Goal: Transaction & Acquisition: Purchase product/service

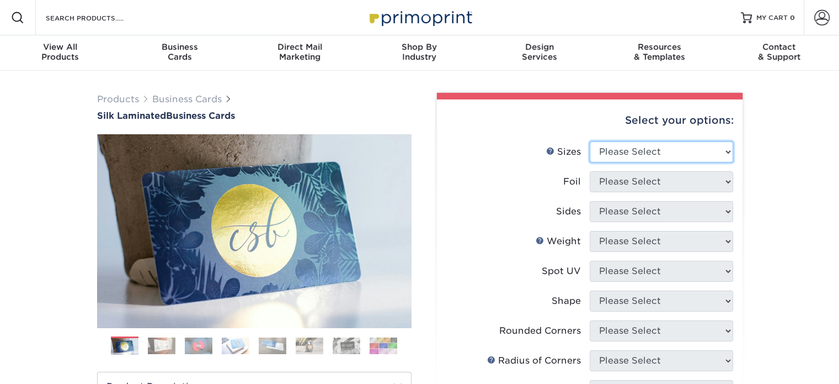
click at [653, 152] on select "Please Select 1.5" x 3.5" - Mini 1.75" x 3.5" - Mini 2" x 2" - Square 2" x 3" -…" at bounding box center [661, 151] width 143 height 21
click at [651, 150] on select "Please Select 1.5" x 3.5" - Mini 1.75" x 3.5" - Mini 2" x 2" - Square 2" x 3" -…" at bounding box center [661, 151] width 143 height 21
click at [669, 153] on select "Please Select 1.5" x 3.5" - Mini 1.75" x 3.5" - Mini 2" x 2" - Square 2" x 3" -…" at bounding box center [661, 151] width 143 height 21
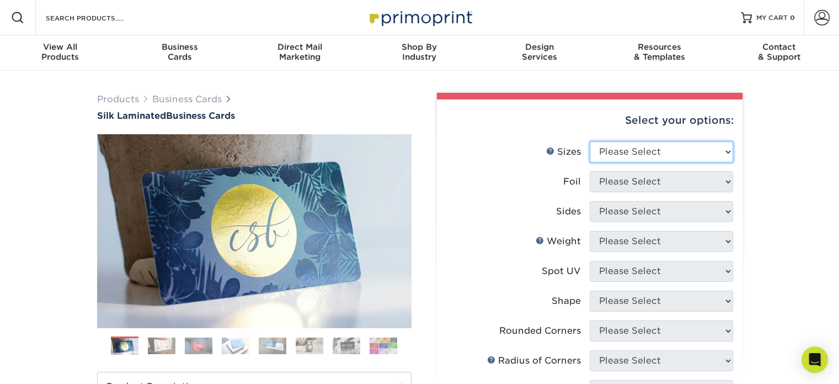
select select "2.00x3.50"
click at [590, 141] on select "Please Select 1.5" x 3.5" - Mini 1.75" x 3.5" - Mini 2" x 2" - Square 2" x 3" -…" at bounding box center [661, 151] width 143 height 21
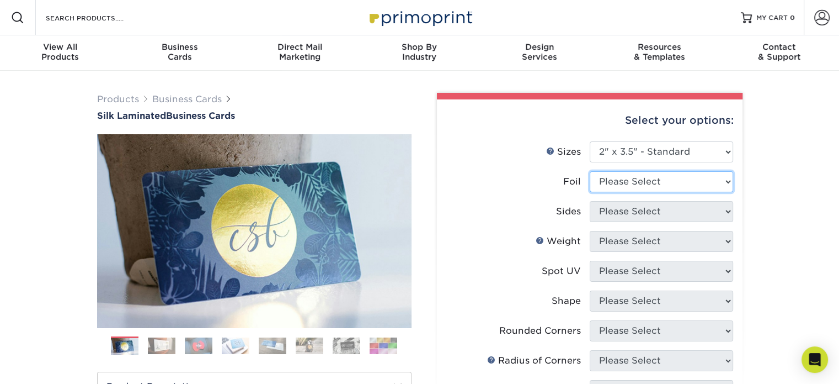
click at [674, 180] on select "Please Select Yes No" at bounding box center [661, 181] width 143 height 21
select select "0"
click at [590, 171] on select "Please Select Yes No" at bounding box center [661, 181] width 143 height 21
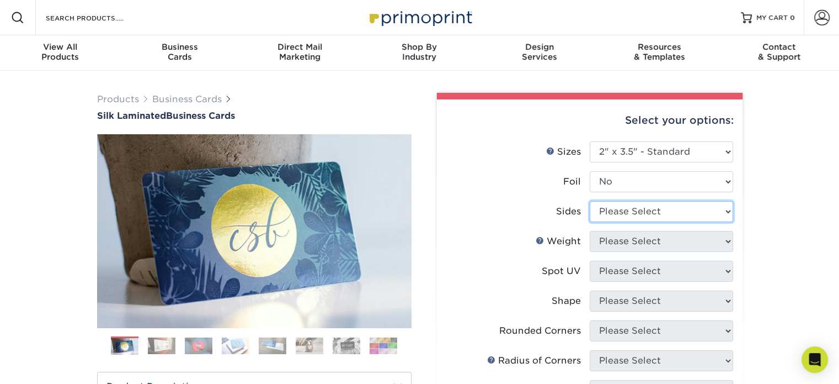
click at [633, 211] on select "Please Select Print Both Sides Print Front Only" at bounding box center [661, 211] width 143 height 21
select select "13abbda7-1d64-4f25-8bb2-c179b224825d"
click at [590, 201] on select "Please Select Print Both Sides Print Front Only" at bounding box center [661, 211] width 143 height 21
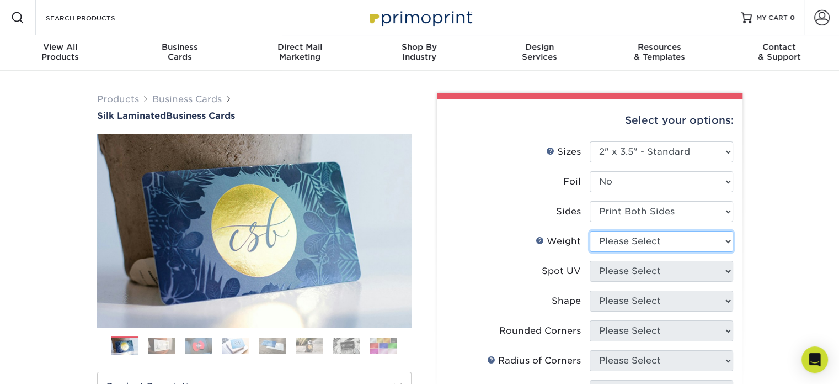
click at [632, 239] on select "Please Select 16PT" at bounding box center [661, 241] width 143 height 21
select select "16PT"
click at [590, 231] on select "Please Select 16PT" at bounding box center [661, 241] width 143 height 21
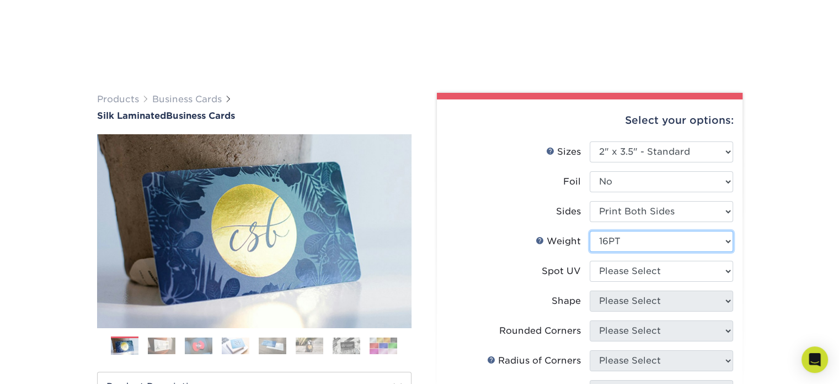
scroll to position [166, 0]
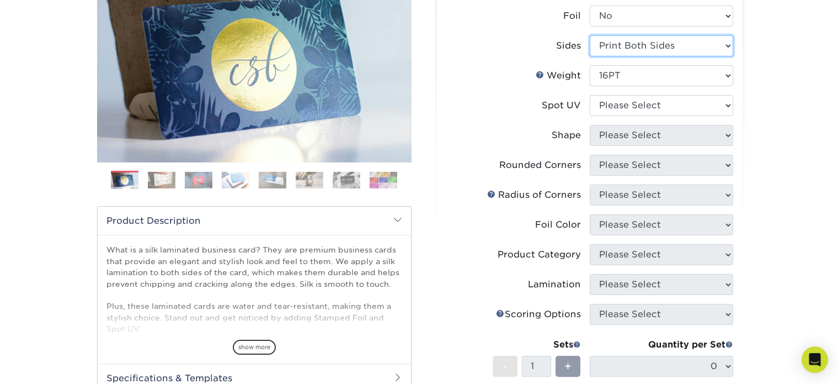
drag, startPoint x: 664, startPoint y: 48, endPoint x: 663, endPoint y: 54, distance: 6.1
click at [664, 48] on select "Please Select Print Both Sides Print Front Only" at bounding box center [661, 45] width 143 height 21
select select "32d3c223-f82c-492b-b915-ba065a00862f"
click at [590, 35] on select "Please Select Print Both Sides Print Front Only" at bounding box center [661, 45] width 143 height 21
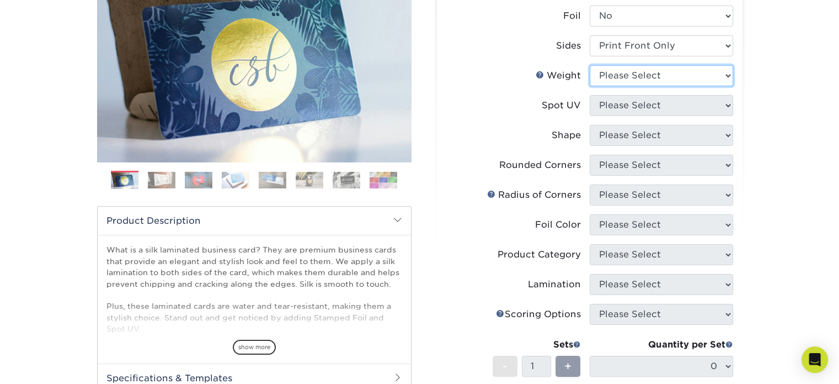
click at [636, 75] on select "Please Select 16PT" at bounding box center [661, 75] width 143 height 21
select select "16PT"
click at [590, 65] on select "Please Select 16PT" at bounding box center [661, 75] width 143 height 21
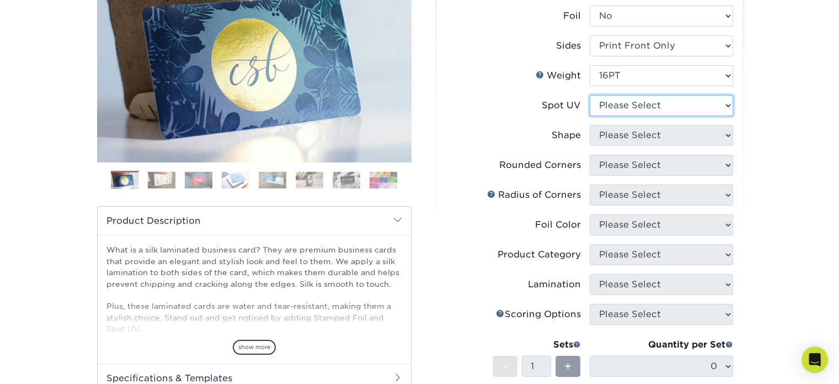
click at [617, 105] on select "Please Select No Spot UV Front Only" at bounding box center [661, 105] width 143 height 21
select select "3"
click at [590, 95] on select "Please Select No Spot UV Front Only" at bounding box center [661, 105] width 143 height 21
click at [0, 0] on select at bounding box center [0, 0] width 0 height 0
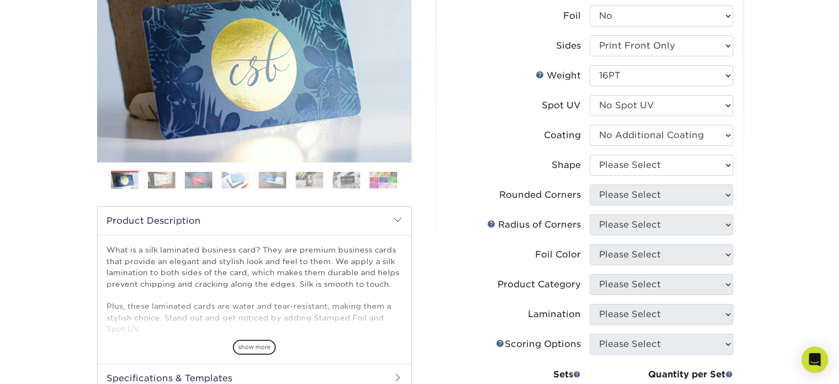
click at [590, 125] on select at bounding box center [661, 135] width 143 height 21
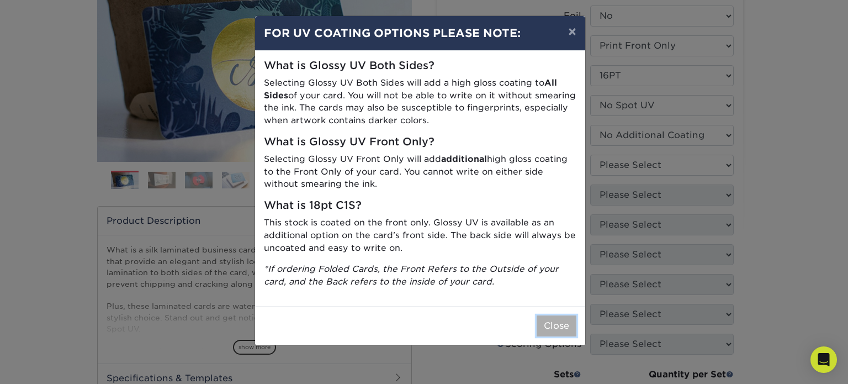
click at [547, 321] on button "Close" at bounding box center [556, 325] width 40 height 21
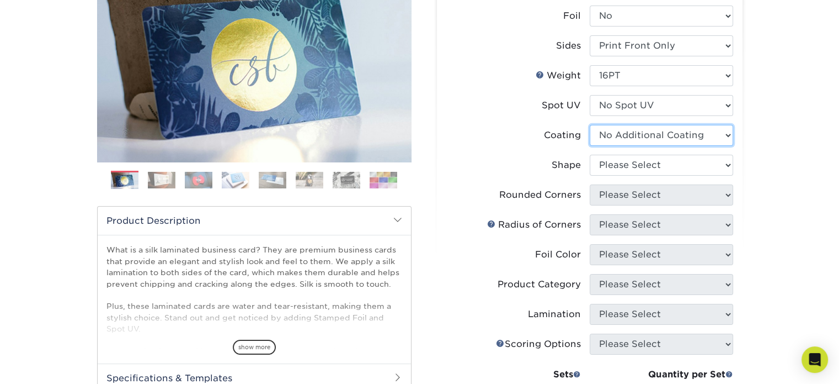
click at [633, 142] on select at bounding box center [661, 135] width 143 height 21
click at [633, 141] on select at bounding box center [661, 135] width 143 height 21
select select "-1"
click at [590, 125] on select at bounding box center [661, 135] width 143 height 21
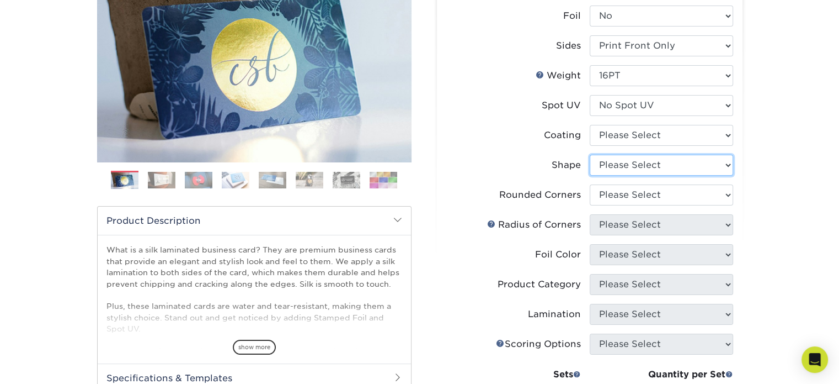
click at [629, 163] on select "Please Select Standard Oval" at bounding box center [661, 165] width 143 height 21
click at [620, 196] on select "Please Select Yes - Round 2 Corners Yes - Round 4 Corners No" at bounding box center [661, 194] width 143 height 21
click at [620, 198] on select "Please Select Yes - Round 2 Corners Yes - Round 4 Corners No" at bounding box center [661, 194] width 143 height 21
click at [691, 200] on select "Please Select Yes - Round 2 Corners Yes - Round 4 Corners No" at bounding box center [661, 194] width 143 height 21
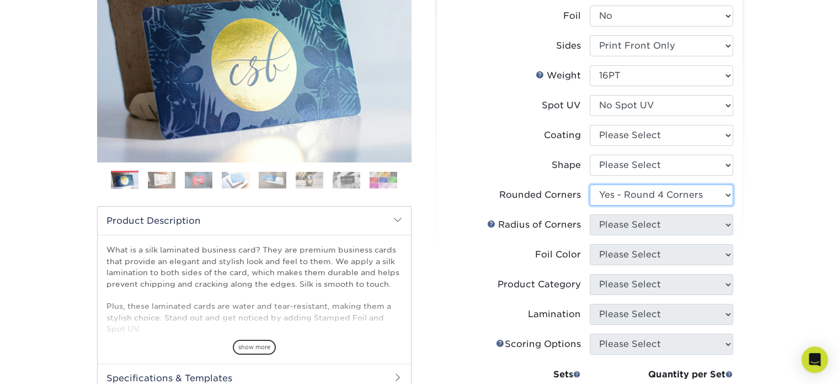
click at [590, 184] on select "Please Select Yes - Round 2 Corners Yes - Round 4 Corners No" at bounding box center [661, 194] width 143 height 21
select select "-1"
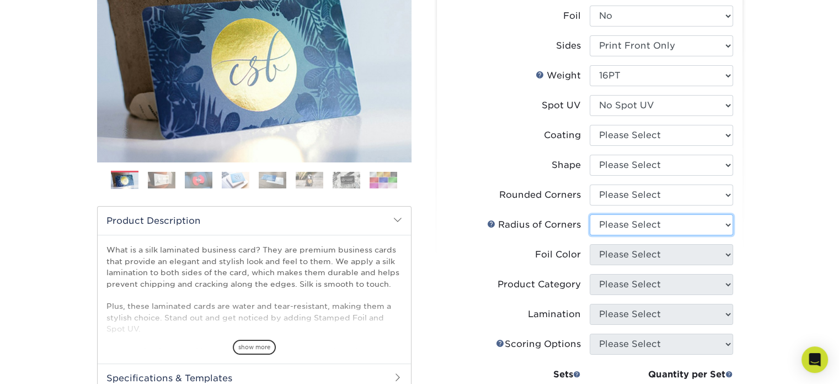
click at [625, 226] on select "Please Select" at bounding box center [661, 224] width 143 height 21
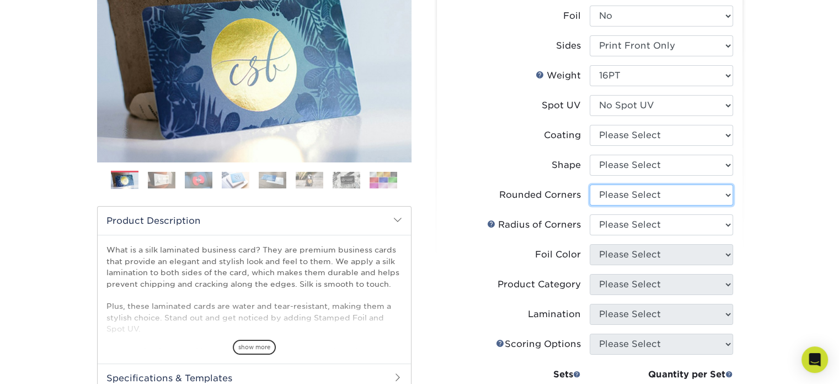
click at [661, 195] on select "Please Select Yes - Round 2 Corners Yes - Round 4 Corners No" at bounding box center [661, 194] width 143 height 21
click at [661, 167] on select "Please Select Standard Oval" at bounding box center [661, 165] width 143 height 21
select select "standard"
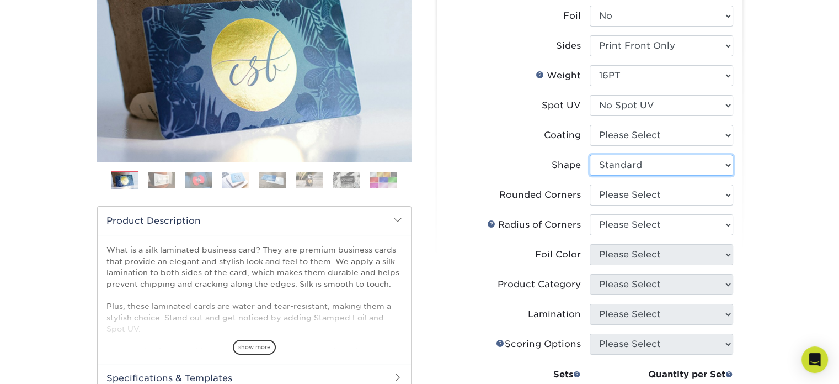
click at [590, 155] on select "Please Select Standard Oval" at bounding box center [661, 165] width 143 height 21
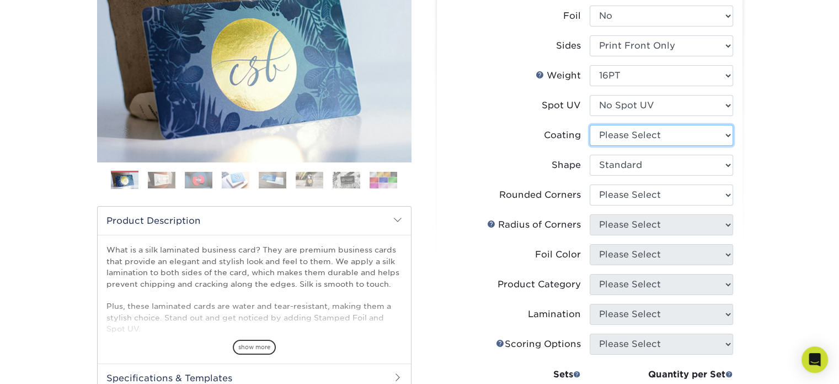
click at [658, 143] on select at bounding box center [661, 135] width 143 height 21
select select "3e7618de-abca-4bda-9f97-8b9129e913d8"
click at [590, 125] on select at bounding box center [661, 135] width 143 height 21
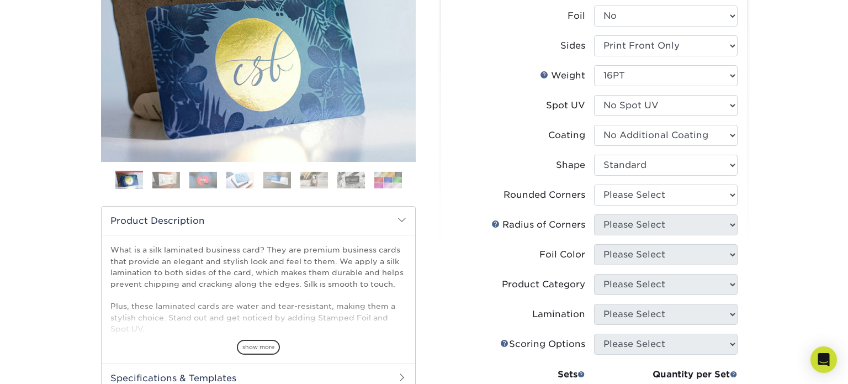
select select "-1"
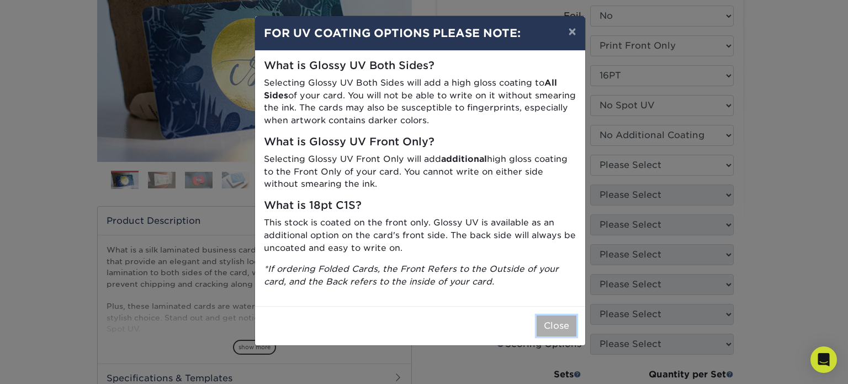
click at [554, 326] on button "Close" at bounding box center [556, 325] width 40 height 21
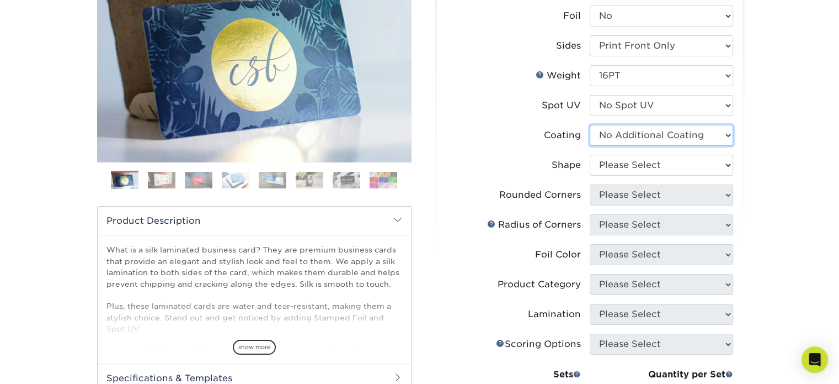
click at [637, 141] on select at bounding box center [661, 135] width 143 height 21
select select "-1"
click at [590, 125] on select at bounding box center [661, 135] width 143 height 21
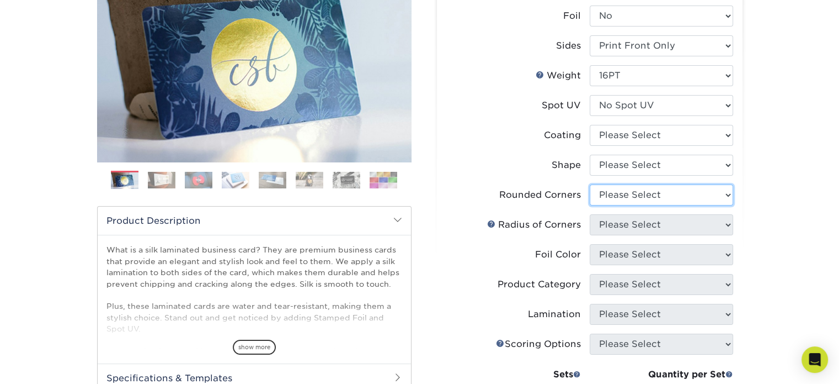
click at [642, 194] on select "Please Select Yes - Round 2 Corners Yes - Round 4 Corners No" at bounding box center [661, 194] width 143 height 21
click at [590, 184] on select "Please Select Yes - Round 2 Corners Yes - Round 4 Corners No" at bounding box center [661, 194] width 143 height 21
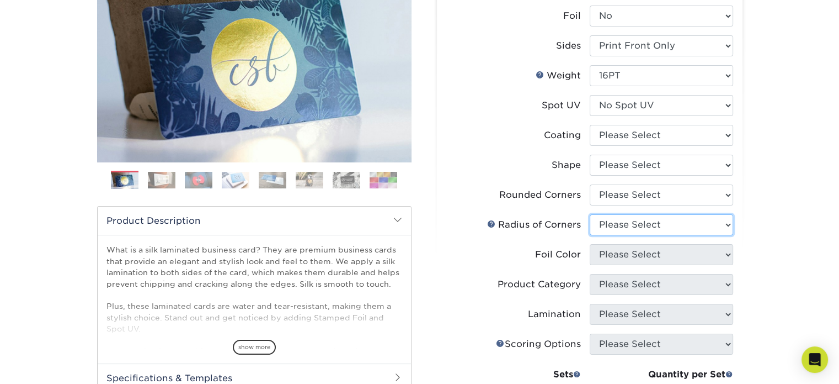
click at [620, 227] on select "Please Select" at bounding box center [661, 224] width 143 height 21
click at [630, 227] on select "Please Select" at bounding box center [661, 224] width 143 height 21
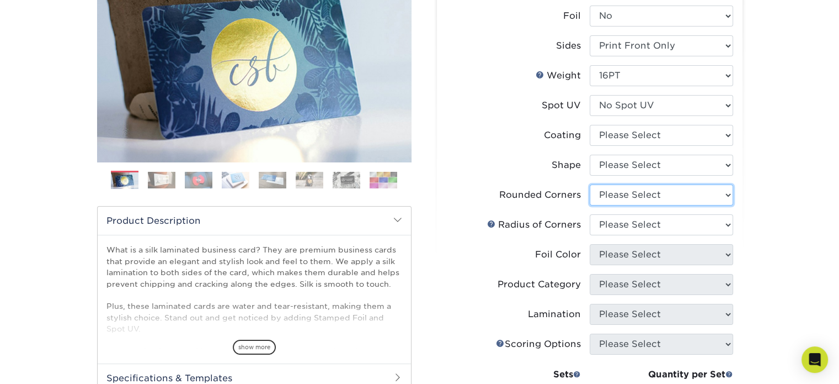
click at [619, 200] on select "Please Select Yes - Round 2 Corners Yes - Round 4 Corners No" at bounding box center [661, 194] width 143 height 21
click at [590, 184] on select "Please Select Yes - Round 2 Corners Yes - Round 4 Corners No" at bounding box center [661, 194] width 143 height 21
select select "-1"
click at [624, 194] on select "Please Select Yes - Round 2 Corners Yes - Round 4 Corners No" at bounding box center [661, 194] width 143 height 21
click at [637, 164] on select "Please Select Standard Oval" at bounding box center [661, 165] width 143 height 21
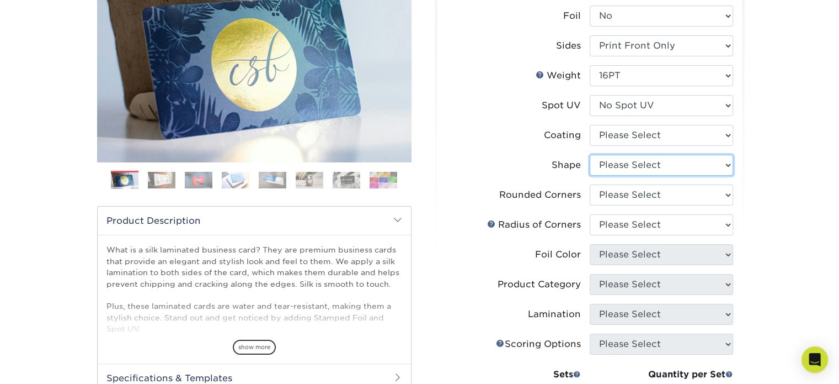
select select "standard"
click at [590, 155] on select "Please Select Standard Oval" at bounding box center [661, 165] width 143 height 21
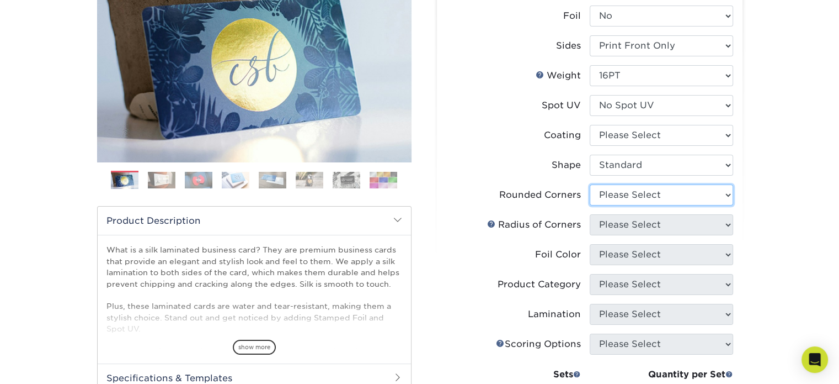
click at [633, 190] on select "Please Select Yes - Round 2 Corners Yes - Round 4 Corners No" at bounding box center [661, 194] width 143 height 21
click at [590, 184] on select "Please Select Yes - Round 2 Corners Yes - Round 4 Corners No" at bounding box center [661, 194] width 143 height 21
select select "-1"
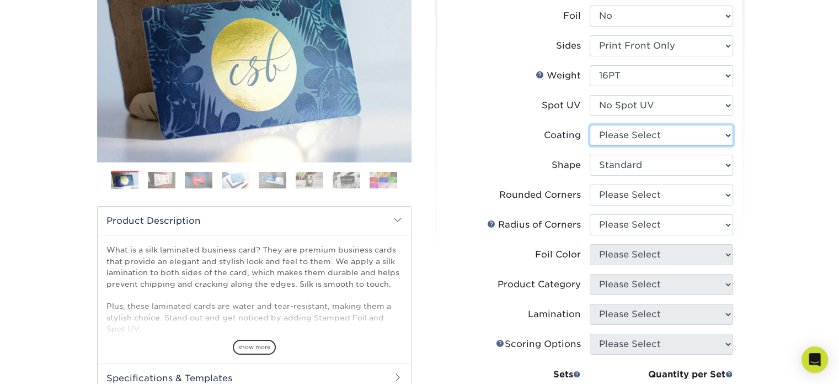
click at [653, 132] on select at bounding box center [661, 135] width 143 height 21
click at [590, 125] on select at bounding box center [661, 135] width 143 height 21
click at [652, 141] on select at bounding box center [661, 135] width 143 height 21
select select "3e7618de-abca-4bda-9f97-8b9129e913d8"
click at [590, 125] on select at bounding box center [661, 135] width 143 height 21
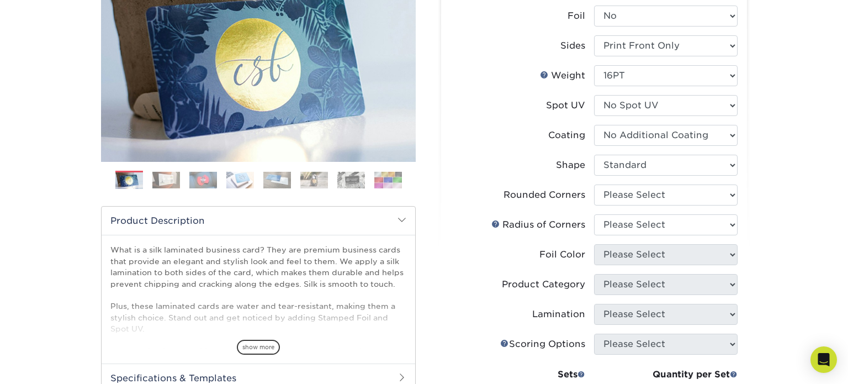
select select "-1"
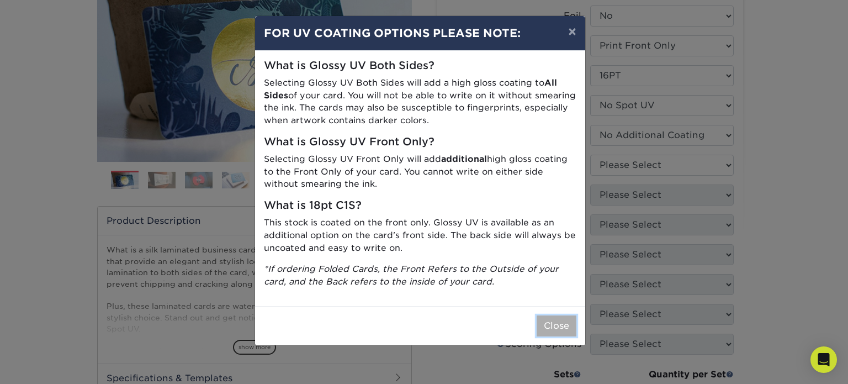
click at [547, 328] on button "Close" at bounding box center [556, 325] width 40 height 21
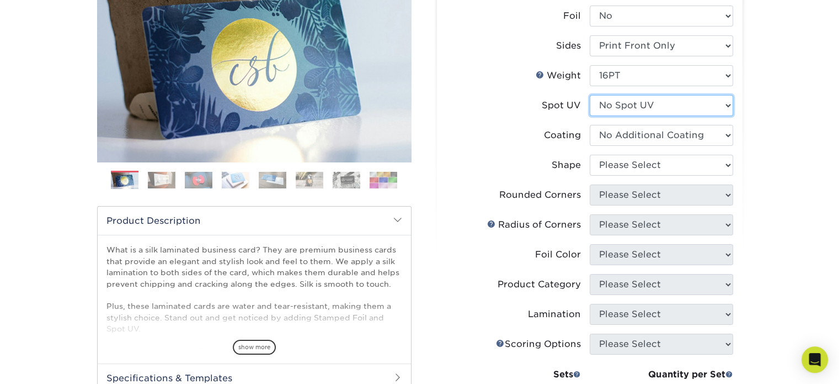
click at [645, 101] on select "Please Select No Spot UV Front Only" at bounding box center [661, 105] width 143 height 21
select select "1"
click at [590, 95] on select "Please Select No Spot UV Front Only" at bounding box center [661, 105] width 143 height 21
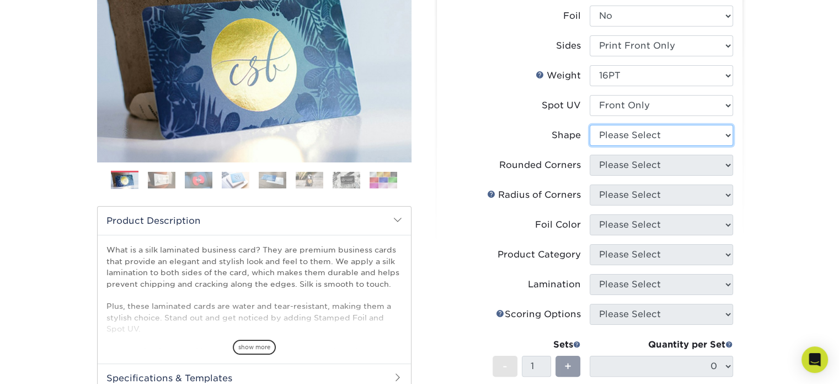
click at [662, 132] on select "Please Select Standard" at bounding box center [661, 135] width 143 height 21
select select "standard"
click at [590, 125] on select "Please Select Standard" at bounding box center [661, 135] width 143 height 21
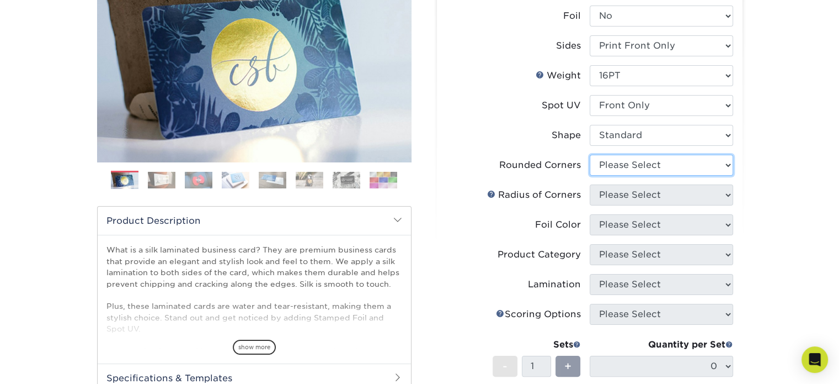
click at [642, 161] on select "Please Select Yes - Round 2 Corners Yes - Round 4 Corners No" at bounding box center [661, 165] width 143 height 21
select select "76a3b848-63b4-4449-aad1-d9e81d5a60f5"
click at [590, 155] on select "Please Select Yes - Round 2 Corners Yes - Round 4 Corners No" at bounding box center [661, 165] width 143 height 21
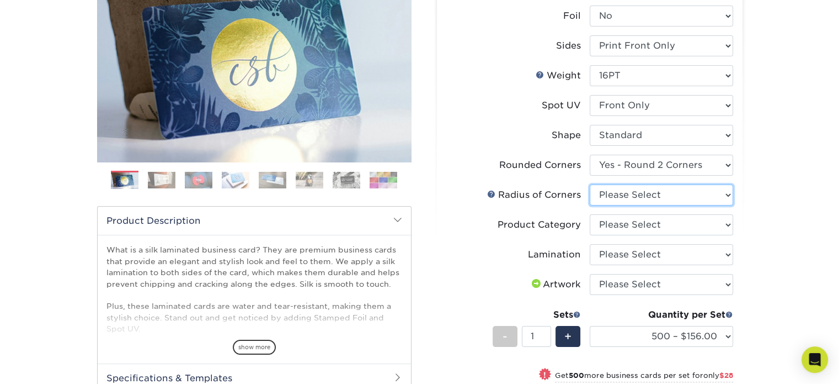
click at [615, 198] on select "Please Select Rounded 1/8" Rounded 1/4"" at bounding box center [661, 194] width 143 height 21
select select "589680c7-ee9a-431b-9d12-d7aeb1386a97"
click at [590, 184] on select "Please Select Rounded 1/8" Rounded 1/4"" at bounding box center [661, 194] width 143 height 21
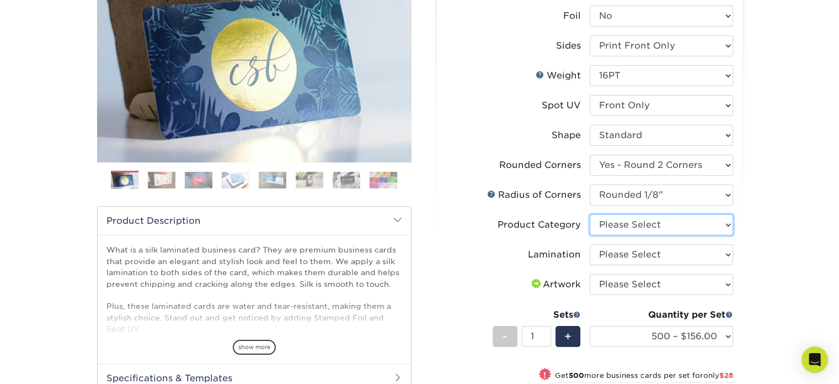
click at [630, 225] on select "Please Select Business Cards" at bounding box center [661, 224] width 143 height 21
select select "3b5148f1-0588-4f88-a218-97bcfdce65c1"
click at [590, 214] on select "Please Select Business Cards" at bounding box center [661, 224] width 143 height 21
click at [611, 258] on select "Please Select Silk" at bounding box center [661, 254] width 143 height 21
select select "ccacb42f-45f7-42d3-bbd3-7c8421cf37f0"
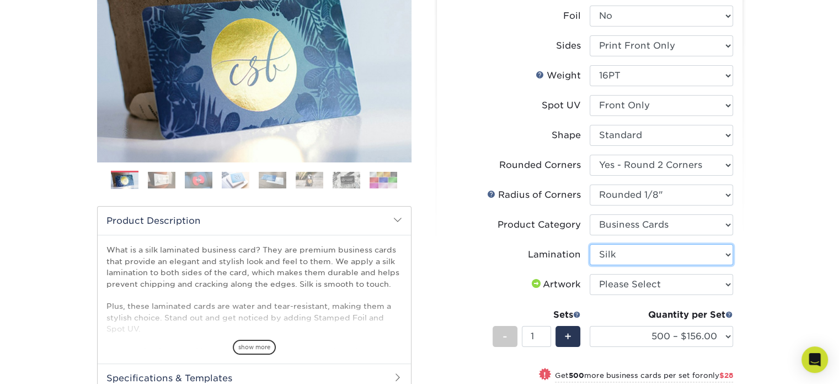
click at [590, 244] on select "Please Select Silk" at bounding box center [661, 254] width 143 height 21
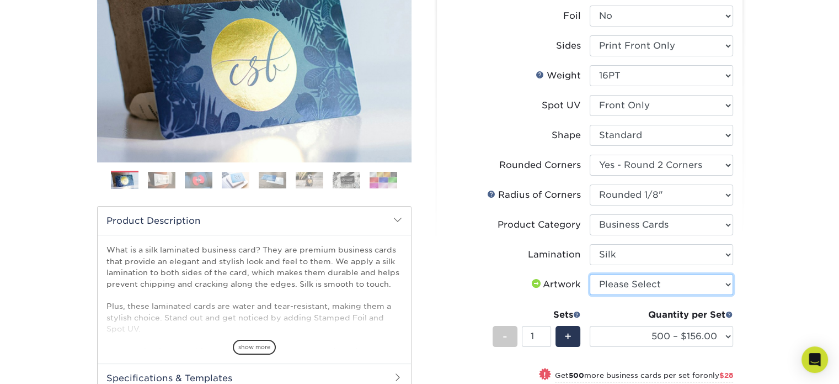
click at [611, 276] on select "Please Select I will upload files I need a design - $100" at bounding box center [661, 284] width 143 height 21
select select "design"
click at [590, 274] on select "Please Select I will upload files I need a design - $100" at bounding box center [661, 284] width 143 height 21
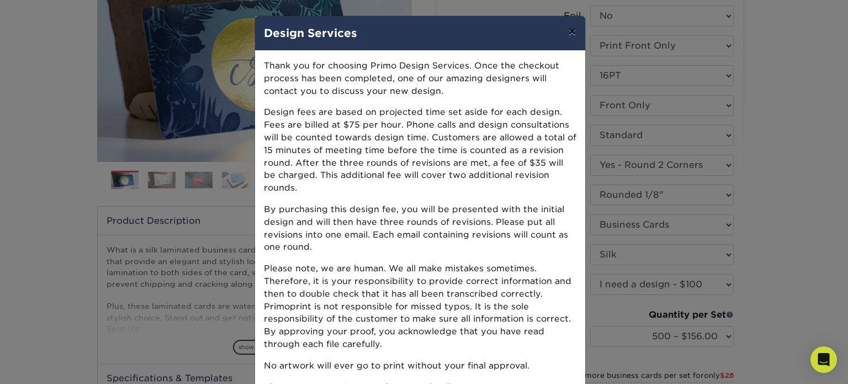
click at [565, 30] on button "×" at bounding box center [571, 31] width 25 height 31
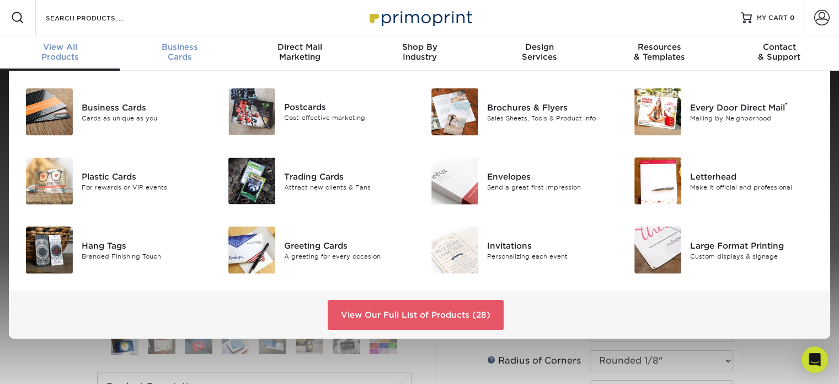
scroll to position [1, 0]
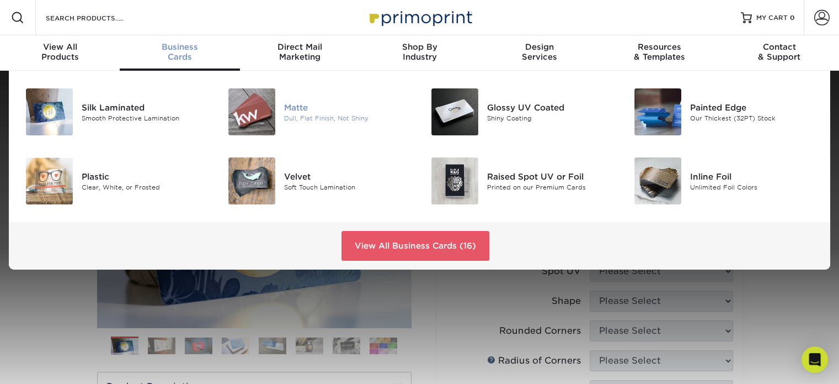
click at [302, 109] on div "Matte" at bounding box center [347, 107] width 127 height 12
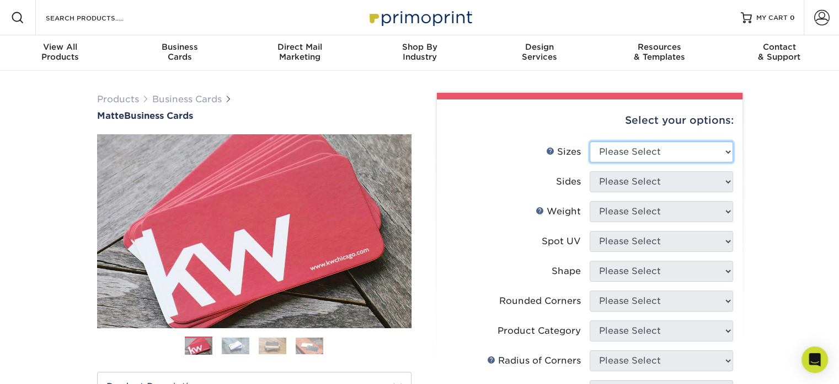
click at [657, 160] on select "Please Select 1.5" x 3.5" - Mini 1.75" x 3.5" - Mini 2" x 2" - Square 2" x 3" -…" at bounding box center [661, 151] width 143 height 21
select select "2.00x3.50"
click at [590, 141] on select "Please Select 1.5" x 3.5" - Mini 1.75" x 3.5" - Mini 2" x 2" - Square 2" x 3" -…" at bounding box center [661, 151] width 143 height 21
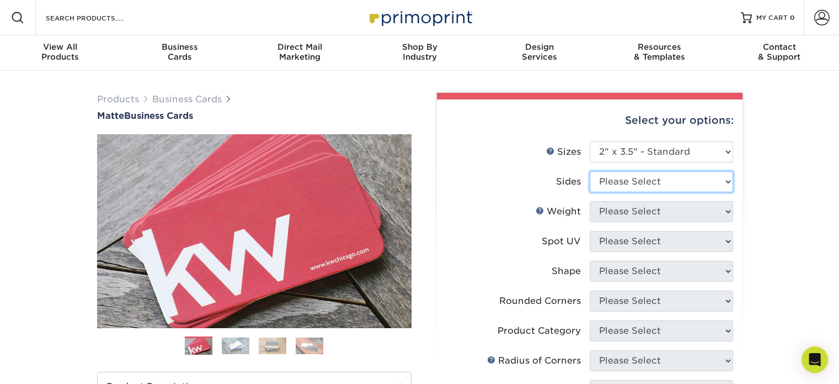
click at [649, 189] on select "Please Select Print Both Sides Print Front Only" at bounding box center [661, 181] width 143 height 21
select select "32d3c223-f82c-492b-b915-ba065a00862f"
click at [590, 171] on select "Please Select Print Both Sides Print Front Only" at bounding box center [661, 181] width 143 height 21
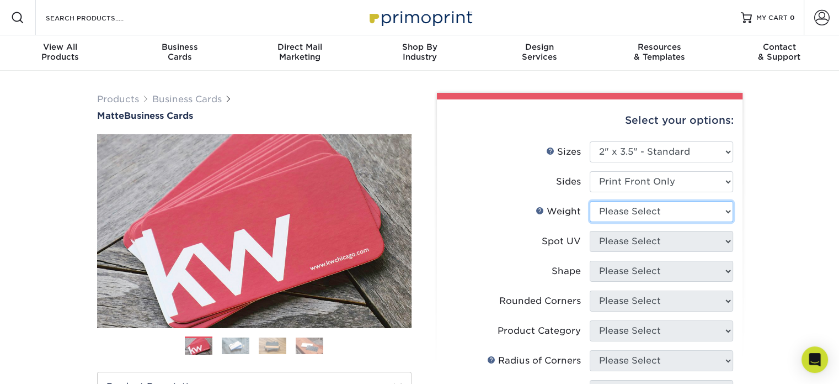
click at [633, 209] on select "Please Select 16PT 14PT" at bounding box center [661, 211] width 143 height 21
select select "14PT"
click at [590, 201] on select "Please Select 16PT 14PT" at bounding box center [661, 211] width 143 height 21
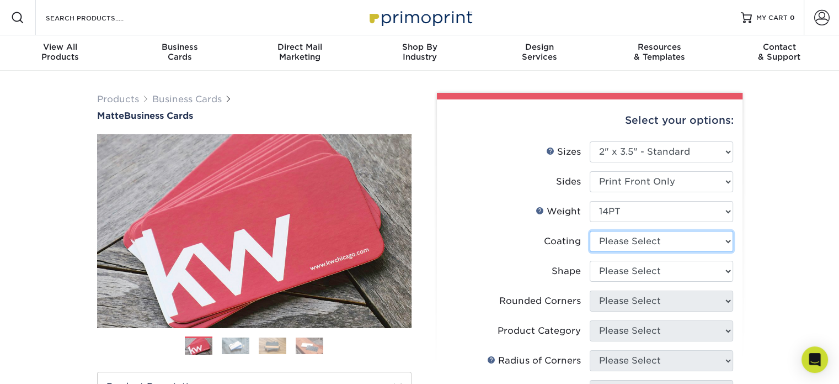
click at [616, 247] on select at bounding box center [661, 241] width 143 height 21
select select "121bb7b5-3b4d-429f-bd8d-bbf80e953313"
click at [590, 231] on select at bounding box center [661, 241] width 143 height 21
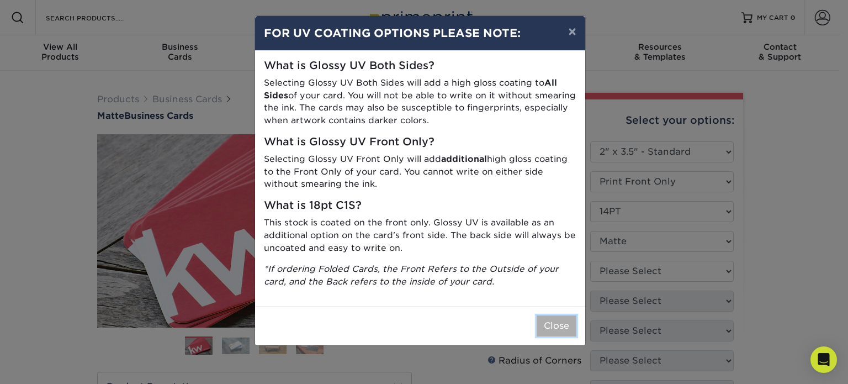
click at [556, 326] on button "Close" at bounding box center [556, 325] width 40 height 21
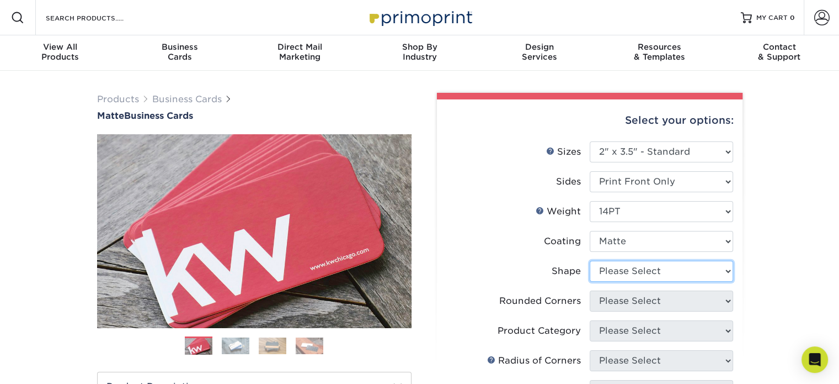
click at [632, 269] on select "Please Select Standard" at bounding box center [661, 270] width 143 height 21
select select "standard"
click at [590, 260] on select "Please Select Standard" at bounding box center [661, 270] width 143 height 21
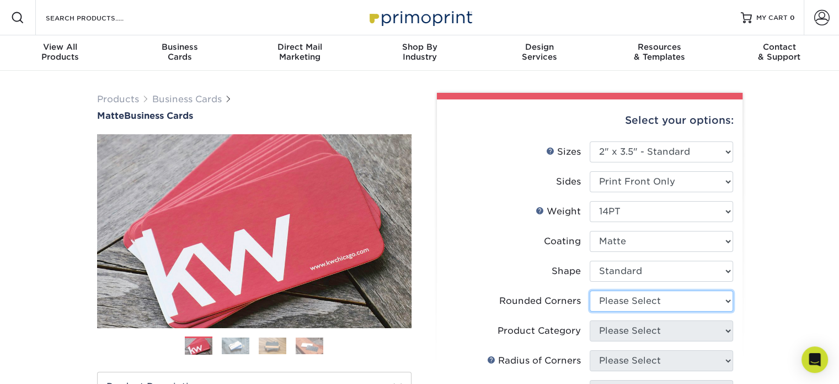
click at [627, 300] on select "Please Select Yes - Round 2 Corners Yes - Round 4 Corners No" at bounding box center [661, 300] width 143 height 21
select select "7672df9e-0e0a-464d-8e1f-920c575e4da3"
click at [590, 290] on select "Please Select Yes - Round 2 Corners Yes - Round 4 Corners No" at bounding box center [661, 300] width 143 height 21
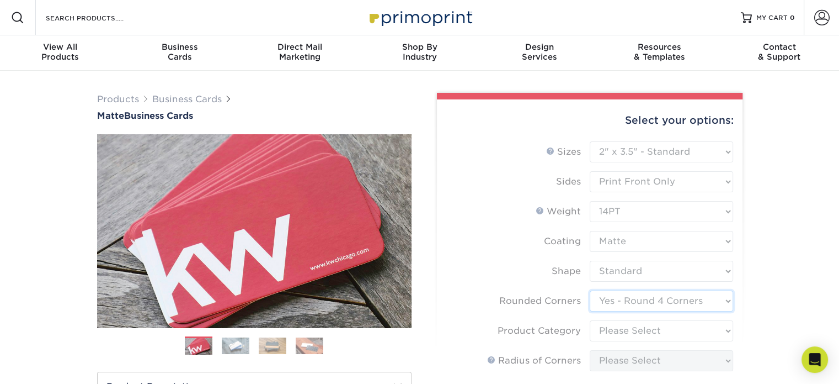
scroll to position [166, 0]
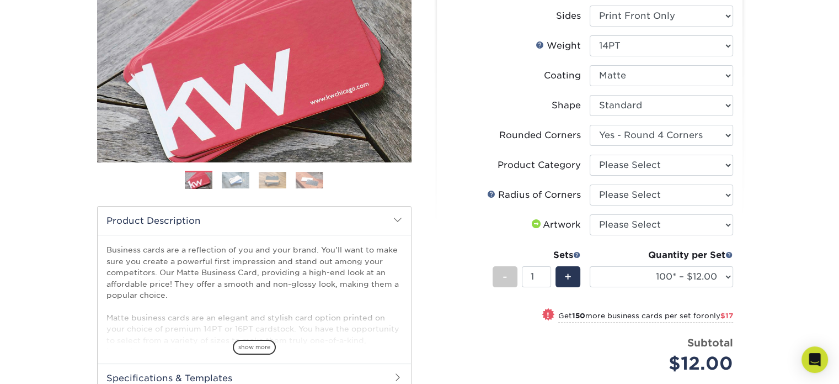
click at [638, 177] on li "Product Category Please Select Business Cards" at bounding box center [589, 170] width 287 height 30
click at [644, 167] on select "Please Select Business Cards" at bounding box center [661, 165] width 143 height 21
select select "3b5148f1-0588-4f88-a218-97bcfdce65c1"
click at [590, 155] on select "Please Select Business Cards" at bounding box center [661, 165] width 143 height 21
click at [630, 194] on select "Please Select Rounded 1/8" Rounded 1/4"" at bounding box center [661, 194] width 143 height 21
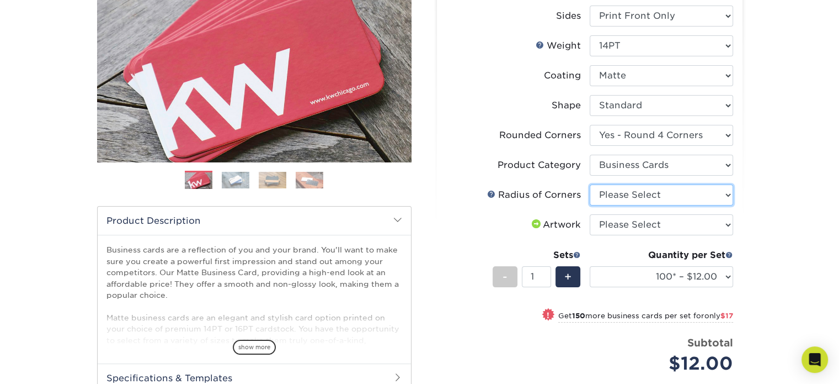
select select "589680c7-ee9a-431b-9d12-d7aeb1386a97"
click at [590, 184] on select "Please Select Rounded 1/8" Rounded 1/4"" at bounding box center [661, 194] width 143 height 21
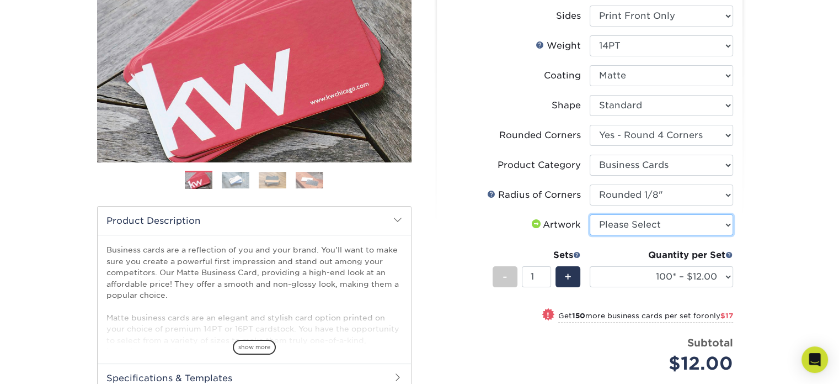
click at [628, 221] on select "Please Select I will upload files I need a design - $100" at bounding box center [661, 224] width 143 height 21
select select "upload"
click at [590, 214] on select "Please Select I will upload files I need a design - $100" at bounding box center [661, 224] width 143 height 21
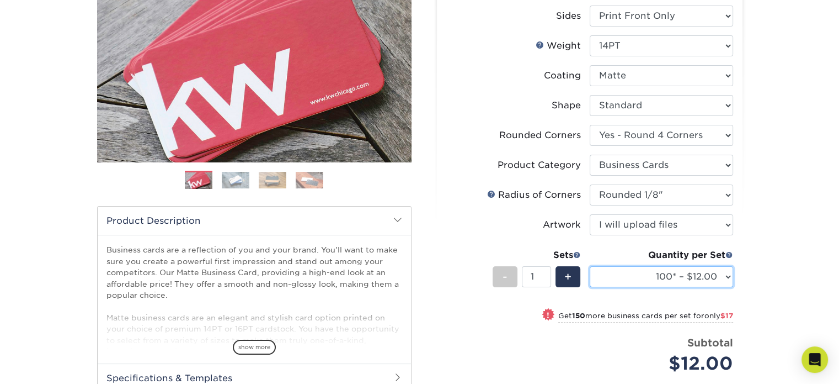
drag, startPoint x: 646, startPoint y: 276, endPoint x: 636, endPoint y: 278, distance: 10.0
click at [646, 276] on select "100* – $12.00 250* – $29.00 500 – $57.00 1000 – $70.00 2500 – $120.00 5000 – $1…" at bounding box center [661, 276] width 143 height 21
select select "10000 – $344.00"
click at [590, 266] on select "100* – $12.00 250* – $29.00 500 – $57.00 1000 – $70.00 2500 – $120.00 5000 – $1…" at bounding box center [661, 276] width 143 height 21
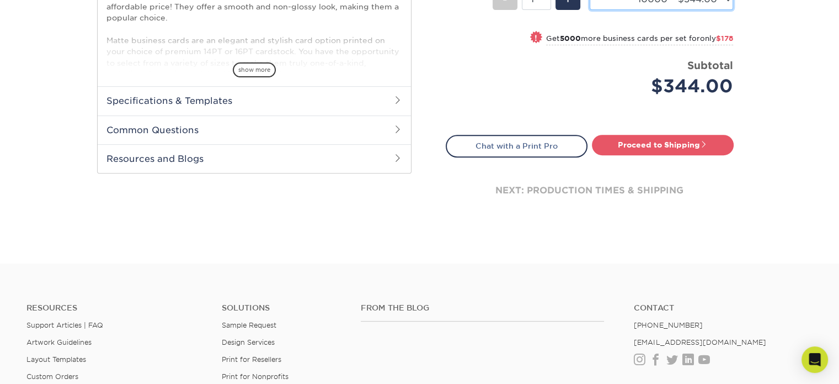
scroll to position [277, 0]
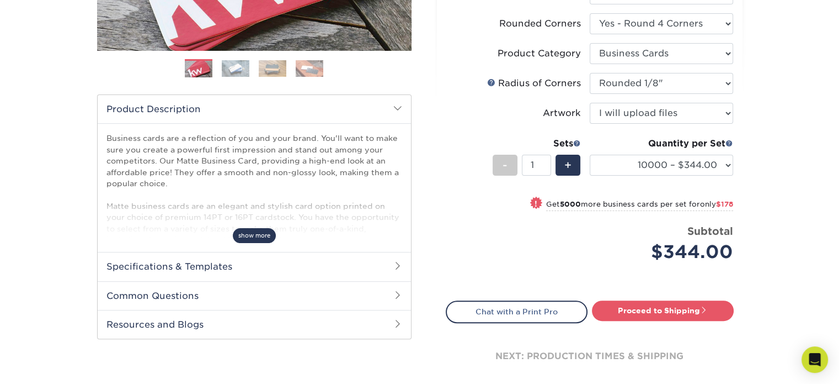
click at [254, 235] on span "show more" at bounding box center [254, 235] width 43 height 15
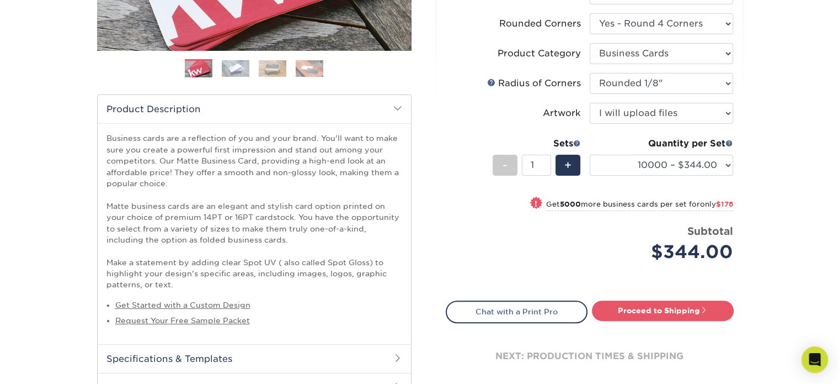
scroll to position [0, 0]
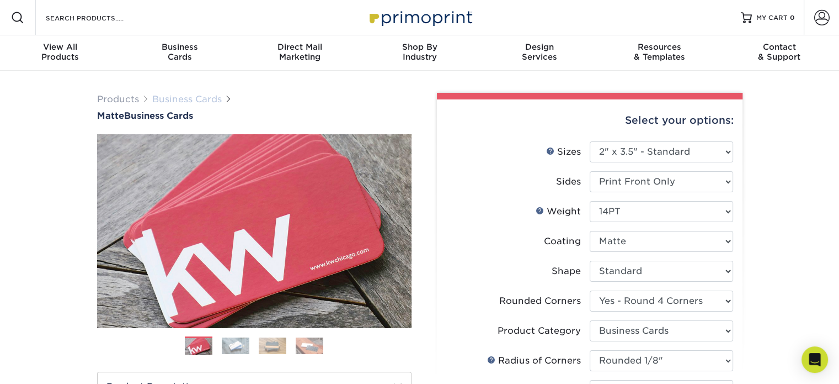
click at [173, 97] on link "Business Cards" at bounding box center [187, 99] width 70 height 10
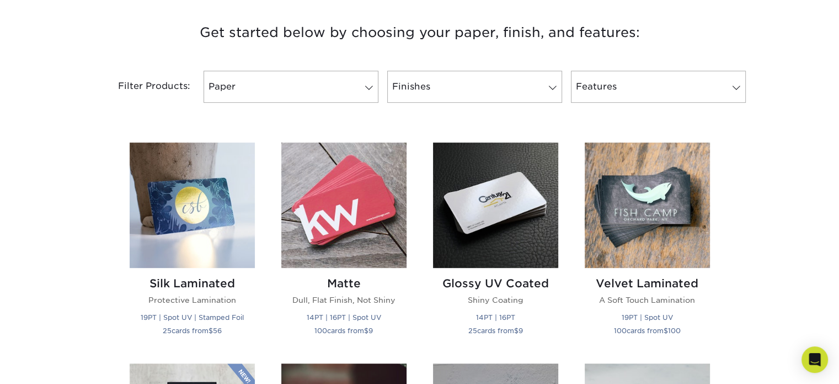
scroll to position [551, 0]
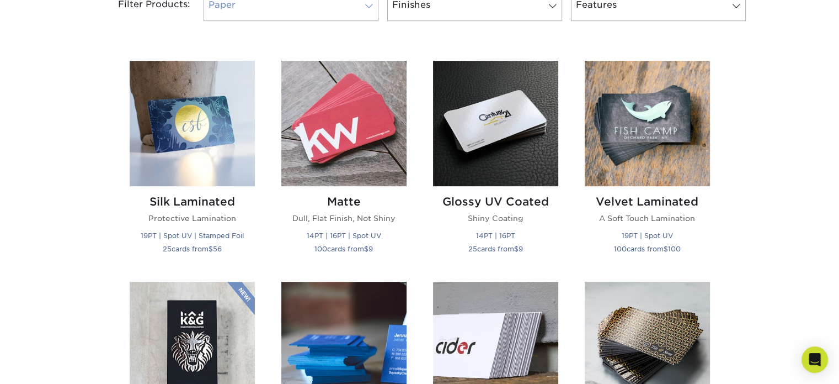
scroll to position [332, 0]
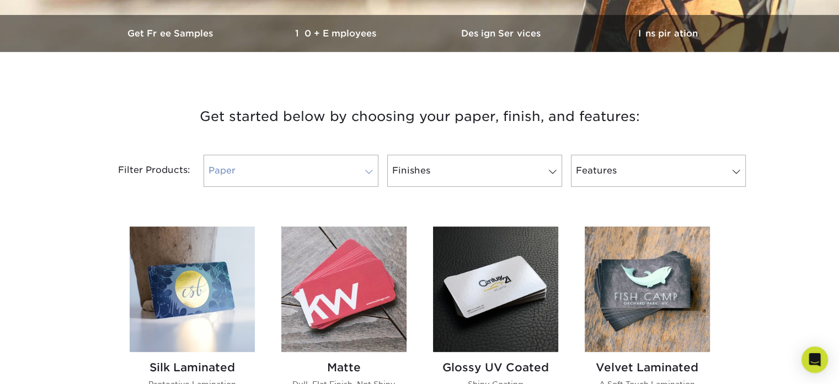
click at [313, 160] on link "Paper" at bounding box center [291, 171] width 175 height 32
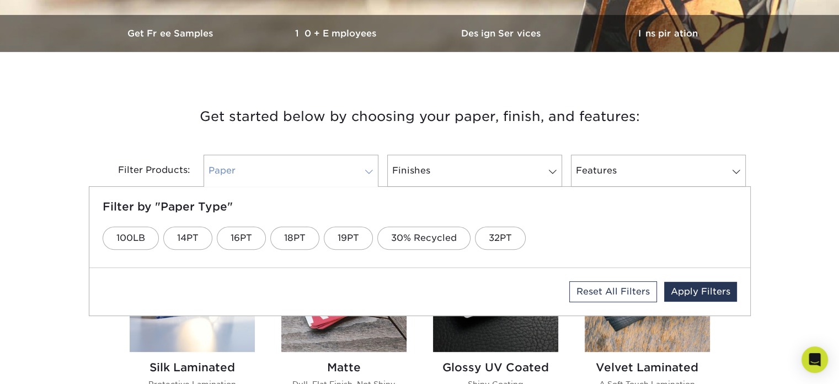
click at [341, 167] on link "Paper" at bounding box center [291, 171] width 175 height 32
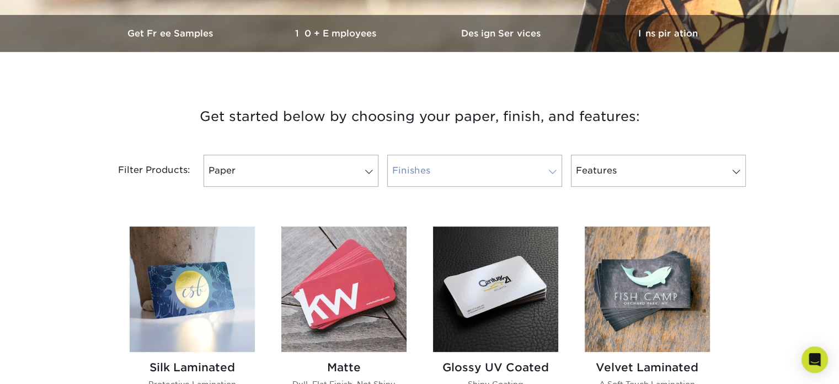
click at [430, 167] on link "Finishes" at bounding box center [474, 171] width 175 height 32
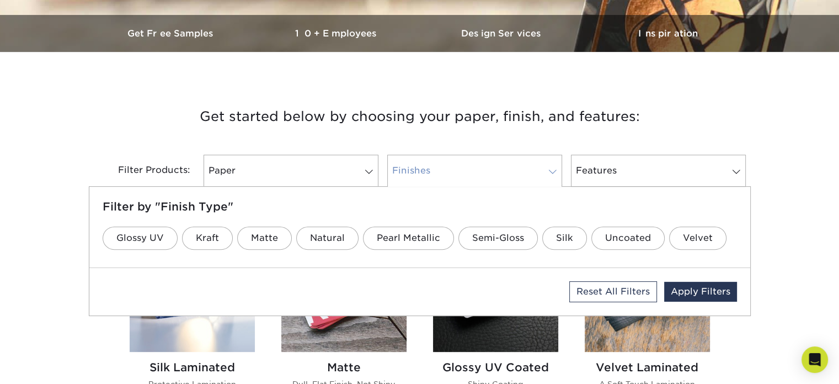
click at [463, 169] on link "Finishes" at bounding box center [474, 171] width 175 height 32
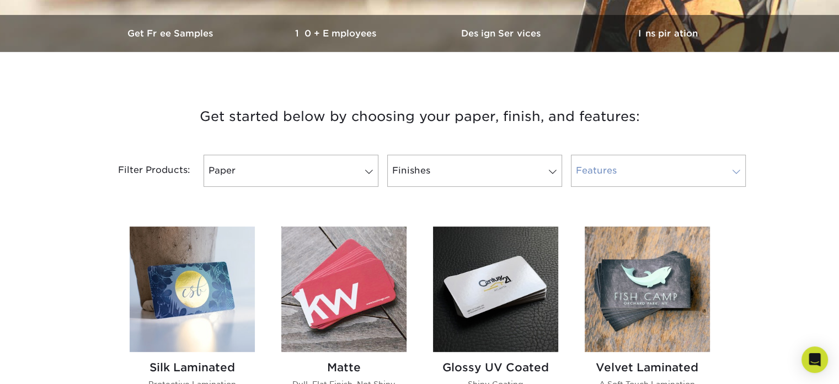
click at [594, 174] on link "Features" at bounding box center [658, 171] width 175 height 32
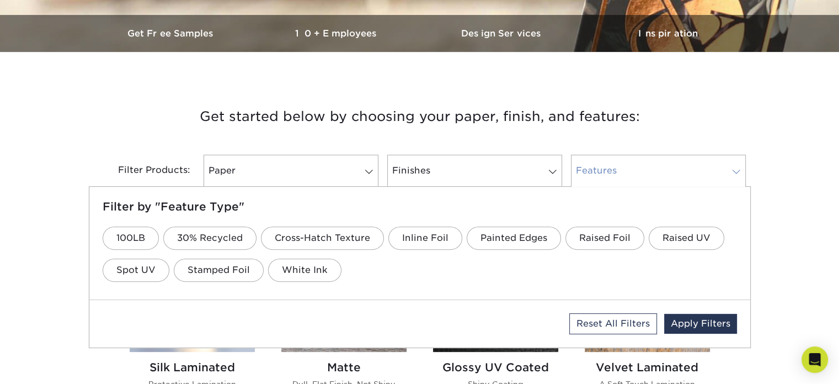
click at [594, 174] on link "Features" at bounding box center [658, 171] width 175 height 32
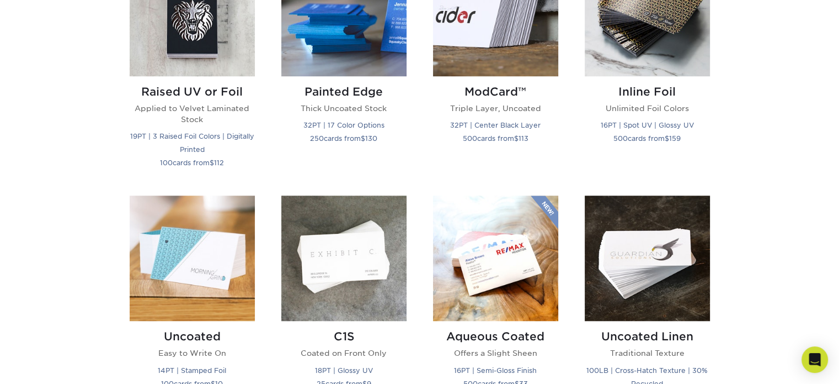
scroll to position [993, 0]
